Goal: Information Seeking & Learning: Find specific fact

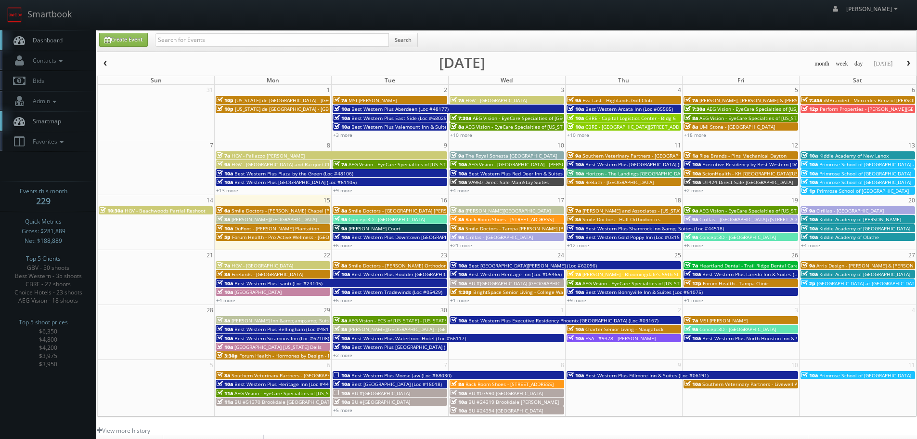
click at [221, 44] on input "text" at bounding box center [272, 39] width 234 height 13
type input "[PERSON_NAME]"
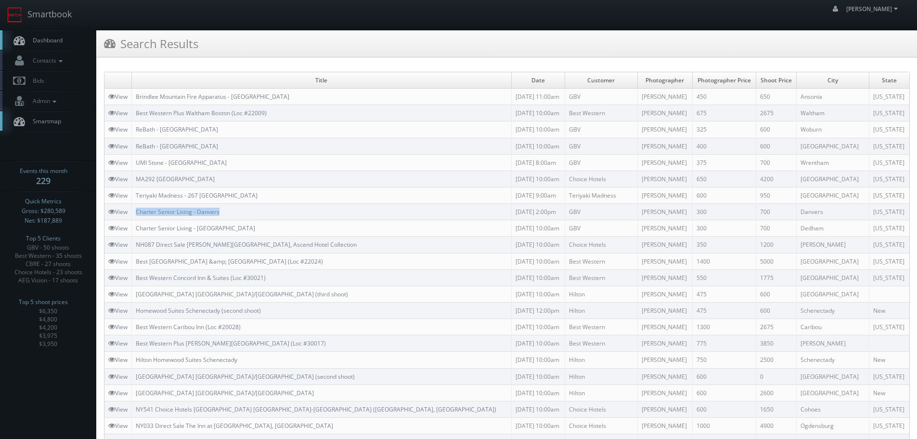
copy link "Charter Senior Living - Danvers"
drag, startPoint x: 221, startPoint y: 213, endPoint x: 136, endPoint y: 214, distance: 85.2
click at [136, 214] on td "Charter Senior Living - Danvers" at bounding box center [322, 212] width 380 height 16
copy link "Charter Senior Living - Dedham"
drag, startPoint x: 249, startPoint y: 230, endPoint x: 137, endPoint y: 222, distance: 111.9
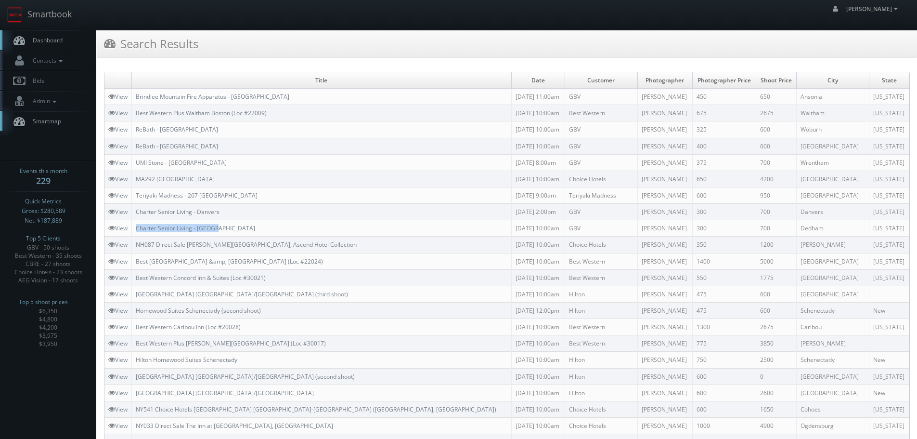
click at [137, 222] on td "Charter Senior Living - Dedham" at bounding box center [322, 228] width 380 height 16
click at [44, 9] on link "Smartbook" at bounding box center [39, 15] width 79 height 30
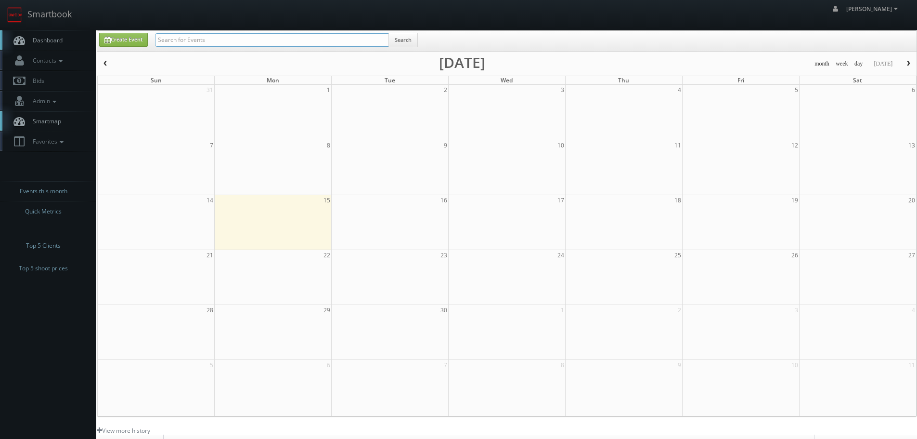
click at [195, 43] on input "text" at bounding box center [272, 39] width 234 height 13
type input "hormones"
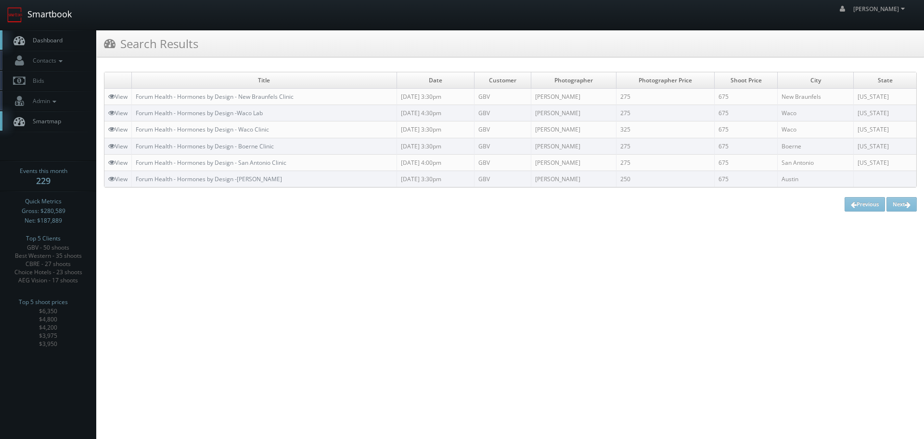
click at [63, 18] on link "Smartbook" at bounding box center [39, 15] width 79 height 30
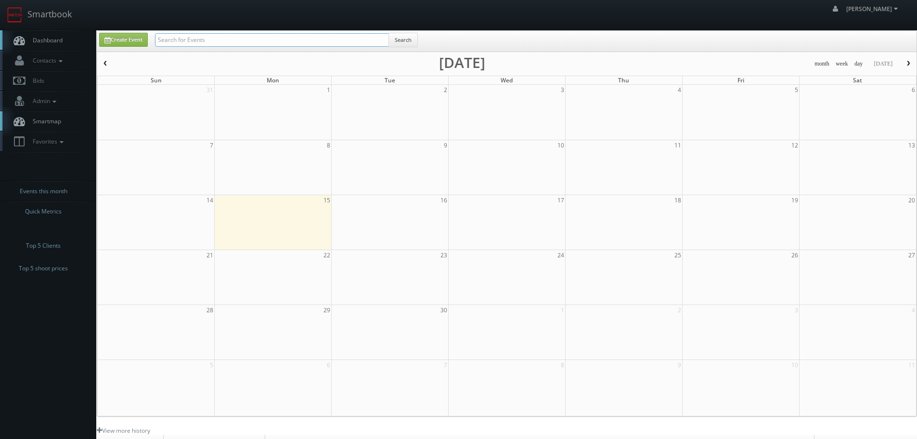
click at [203, 44] on input "text" at bounding box center [272, 39] width 234 height 13
type input "dupont"
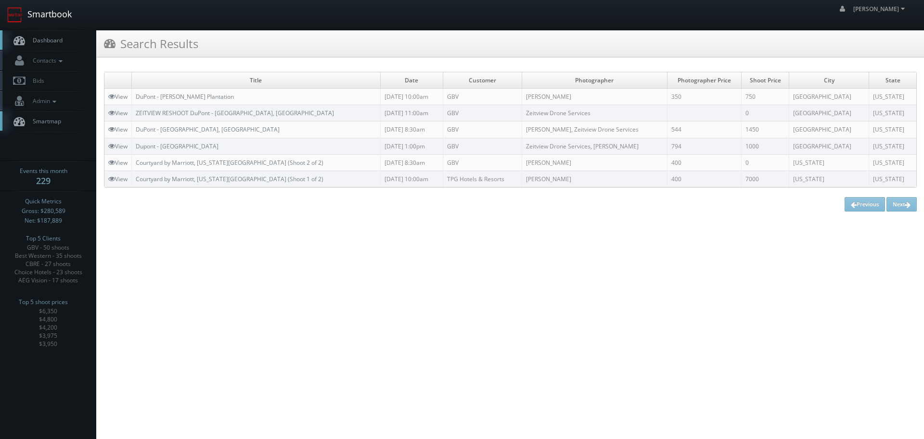
drag, startPoint x: 56, startPoint y: 14, endPoint x: 83, endPoint y: 23, distance: 28.8
click at [56, 14] on link "Smartbook" at bounding box center [39, 15] width 79 height 30
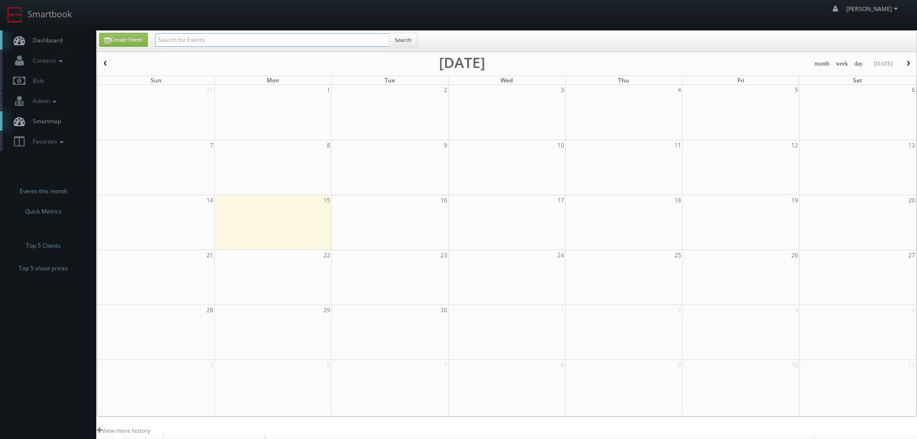
click at [203, 43] on input "text" at bounding box center [272, 39] width 234 height 13
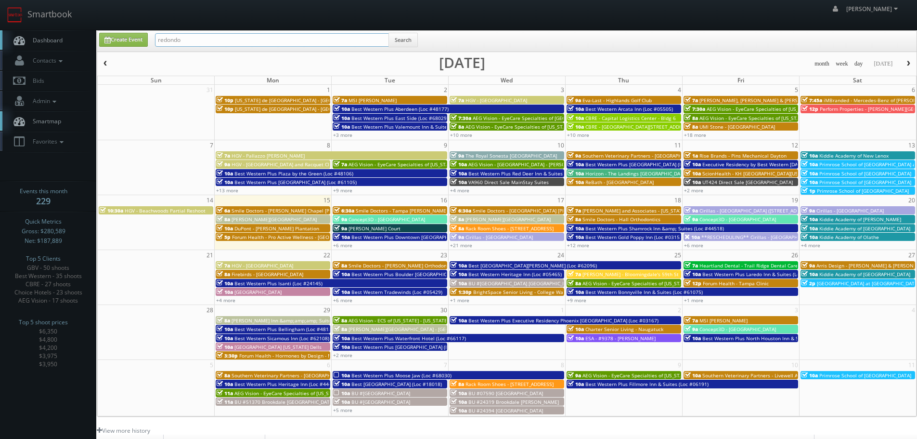
type input "redondo"
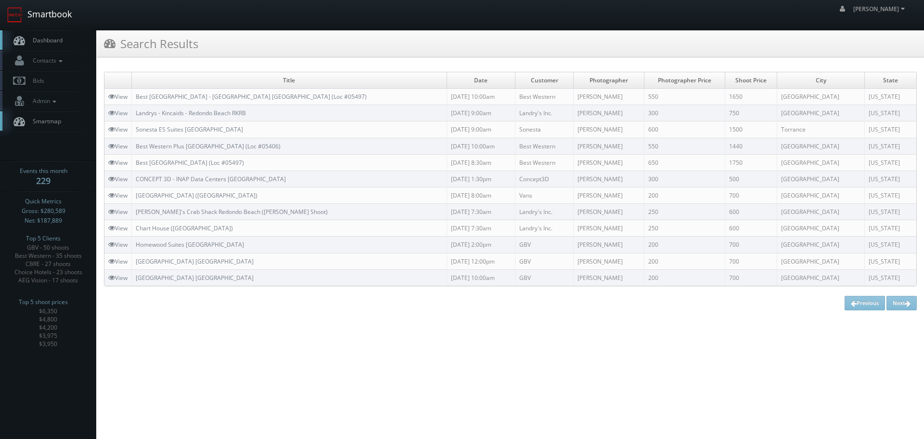
click at [28, 17] on link "Smartbook" at bounding box center [39, 15] width 79 height 30
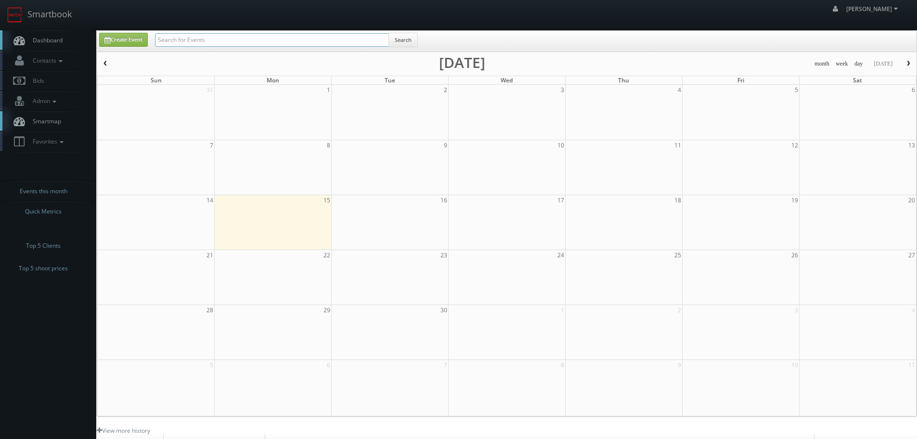
drag, startPoint x: 0, startPoint y: 0, endPoint x: 214, endPoint y: 35, distance: 217.1
click at [214, 35] on input "text" at bounding box center [272, 39] width 234 height 13
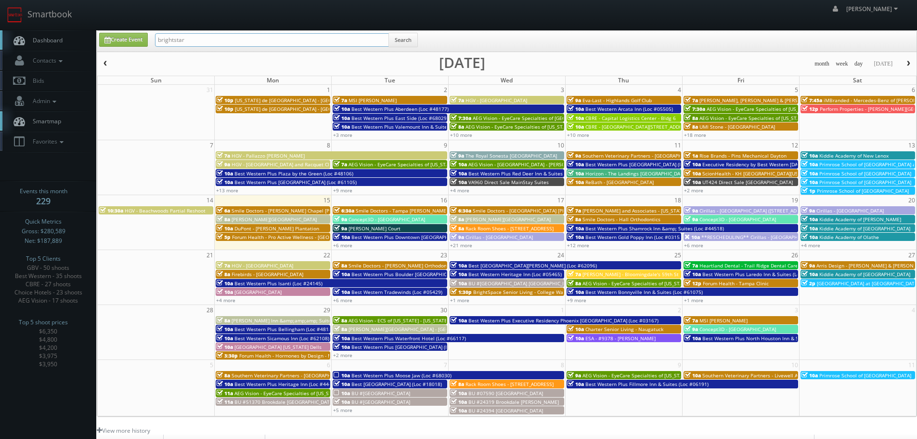
type input "brightstar"
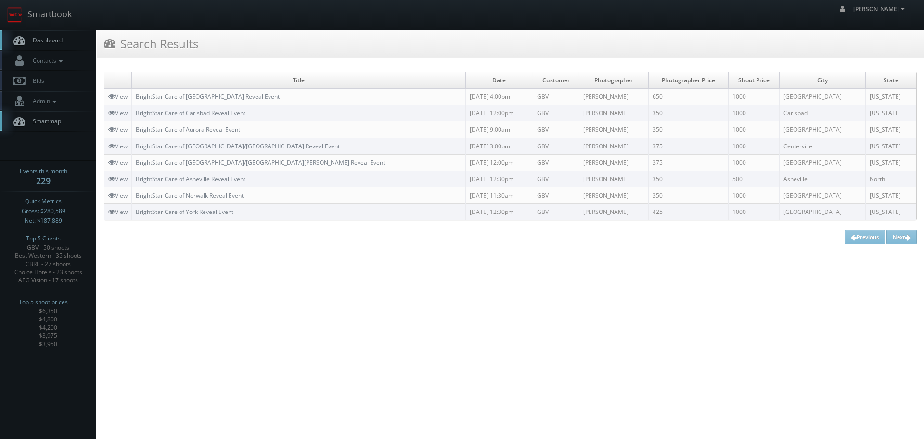
drag, startPoint x: 320, startPoint y: 368, endPoint x: 340, endPoint y: 357, distance: 23.3
click at [320, 368] on html "Smartbook Toggle Side Navigation Toggle Top Navigation [PERSON_NAME] [PERSON_NA…" at bounding box center [462, 219] width 924 height 439
